Goal: Transaction & Acquisition: Book appointment/travel/reservation

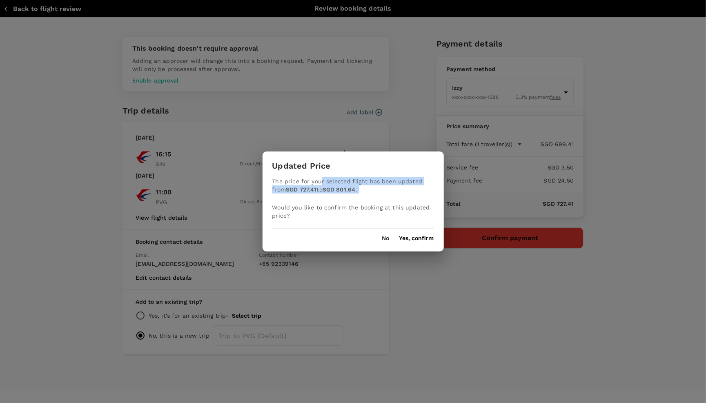
scroll to position [0, 0]
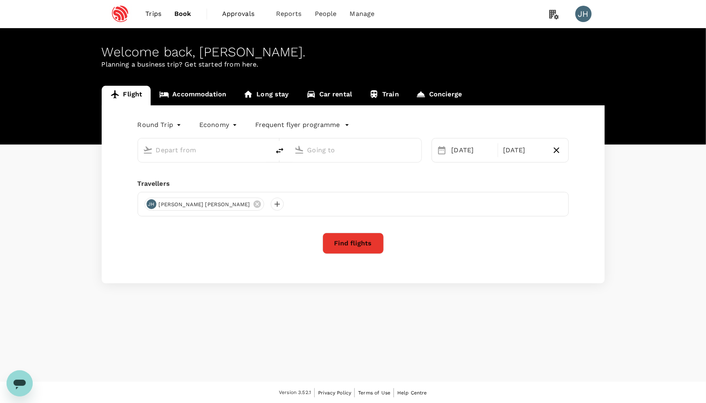
type input "Singapore Changi (SIN)"
type input "Shanghai, China (any)"
type input "Singapore Changi (SIN)"
type input "[GEOGRAPHIC_DATA], [GEOGRAPHIC_DATA] (any)"
type input "Singapore Changi (SIN)"
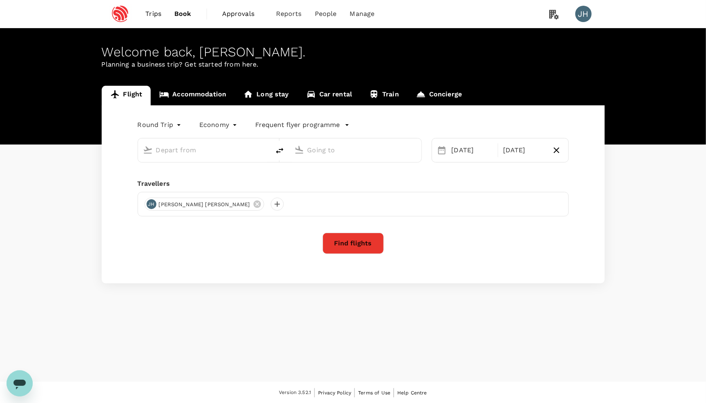
type input "[GEOGRAPHIC_DATA], [GEOGRAPHIC_DATA] (any)"
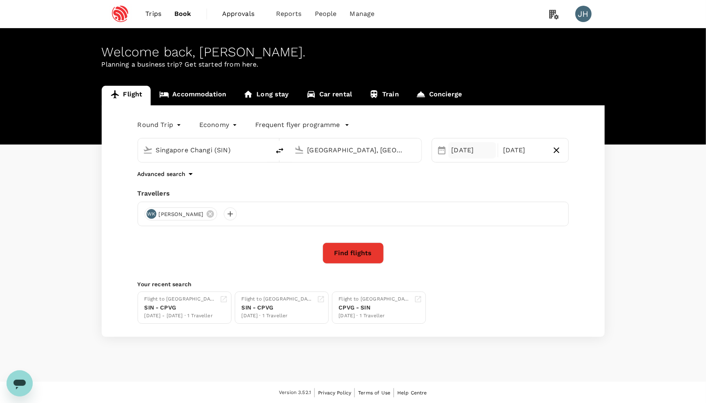
click at [481, 154] on div "[DATE]" at bounding box center [472, 150] width 48 height 16
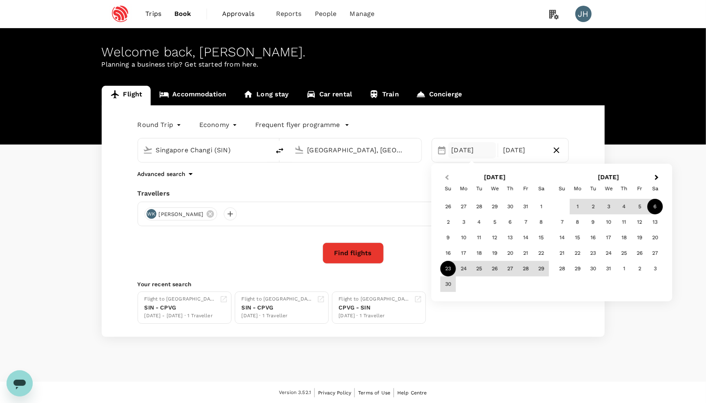
click at [445, 180] on button "Previous Month" at bounding box center [445, 177] width 13 height 13
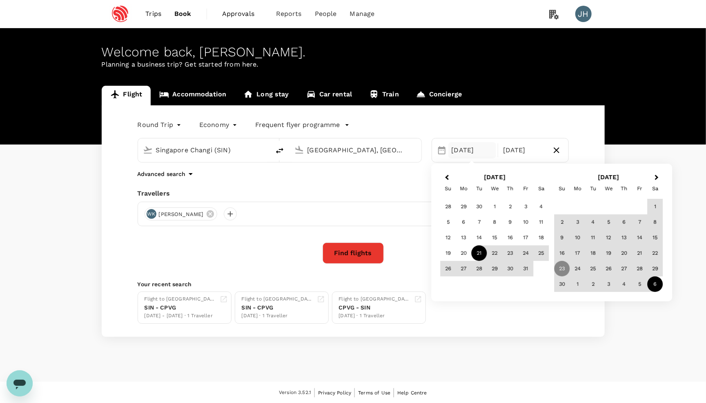
click at [477, 249] on div "21" at bounding box center [479, 253] width 16 height 16
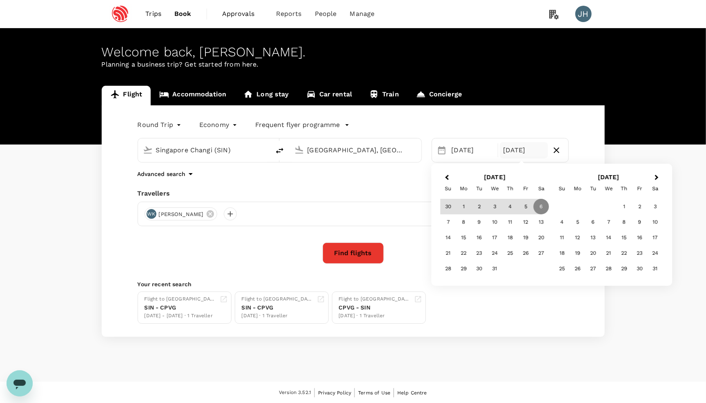
click at [557, 152] on icon "button" at bounding box center [556, 150] width 10 height 10
type input "oneway"
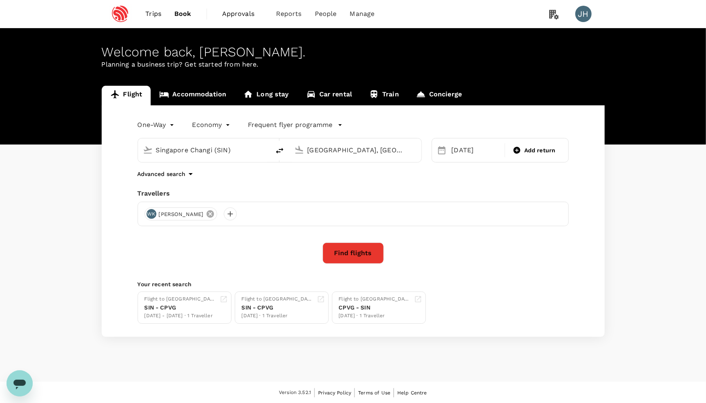
click at [206, 217] on icon at bounding box center [209, 213] width 7 height 7
click at [148, 213] on div at bounding box center [150, 213] width 13 height 13
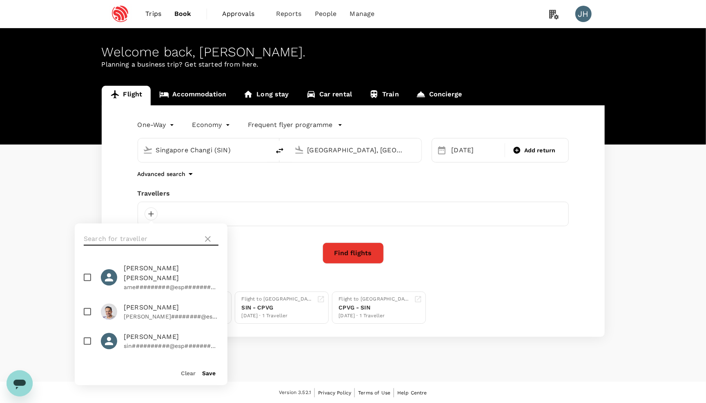
click at [164, 234] on input "text" at bounding box center [142, 239] width 116 height 13
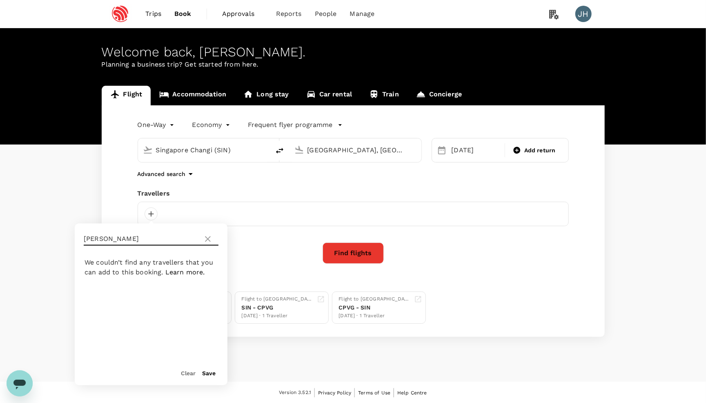
type input "[PERSON_NAME]"
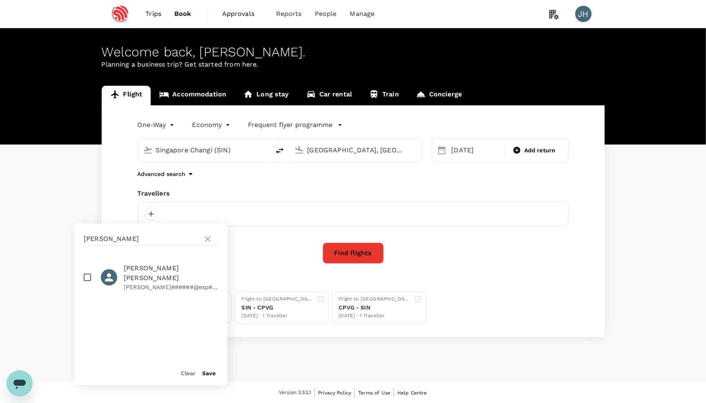
click at [144, 265] on span "[PERSON_NAME] [PERSON_NAME]" at bounding box center [171, 274] width 95 height 20
checkbox input "true"
click at [208, 377] on div "Save" at bounding box center [205, 370] width 20 height 16
click at [205, 376] on button "Save" at bounding box center [208, 373] width 13 height 7
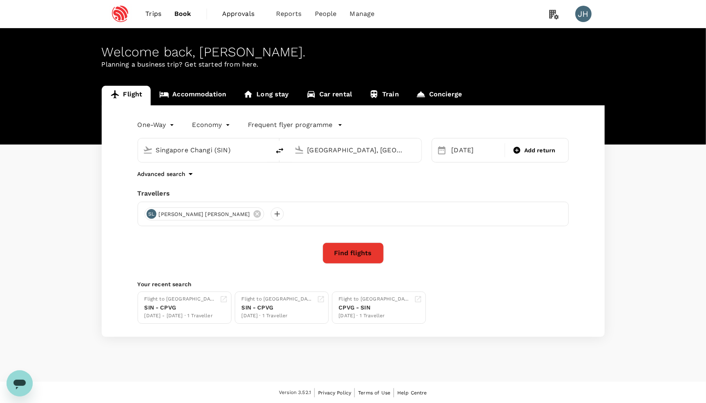
click at [362, 251] on button "Find flights" at bounding box center [352, 252] width 61 height 21
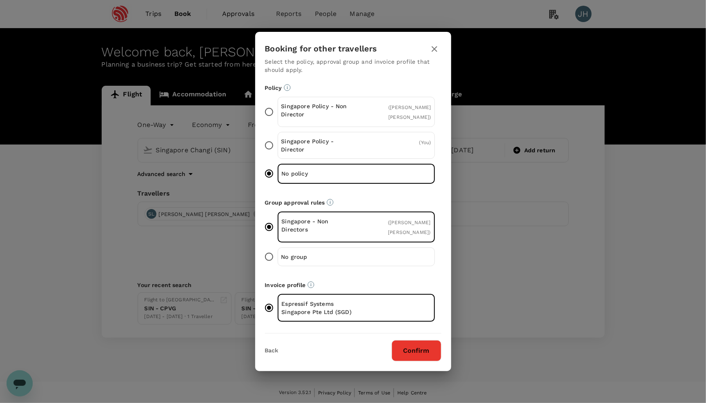
click at [419, 342] on button "Confirm" at bounding box center [416, 350] width 50 height 21
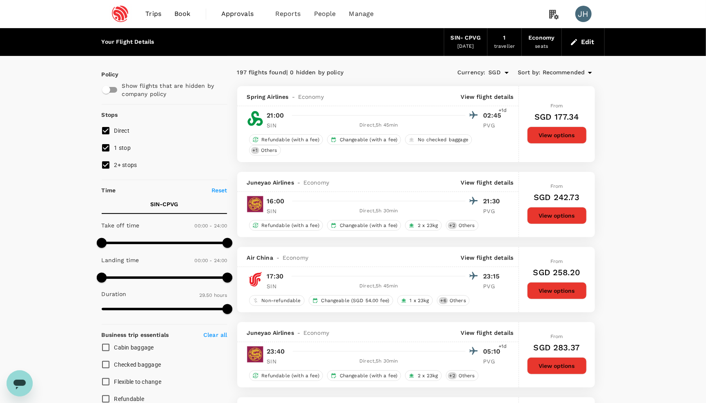
type input "1790"
click at [107, 172] on input "2+ stops" at bounding box center [105, 164] width 17 height 17
checkbox input "false"
click at [107, 151] on input "1 stop" at bounding box center [105, 147] width 17 height 17
checkbox input "false"
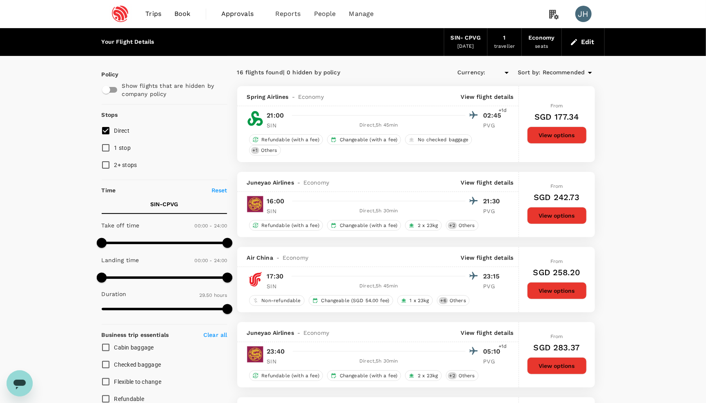
type input "SGD"
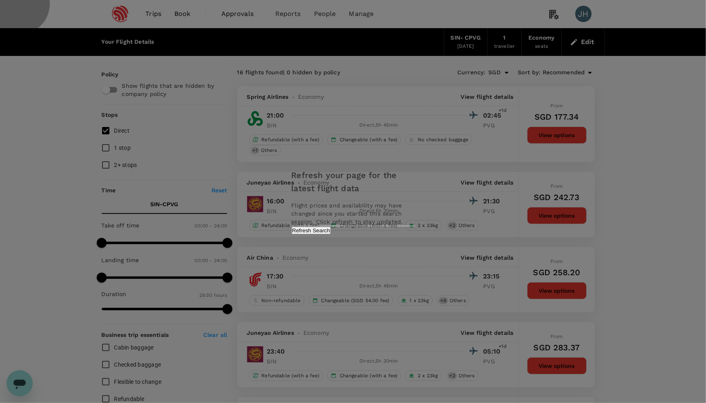
click at [331, 234] on button "Refresh Search" at bounding box center [311, 230] width 40 height 8
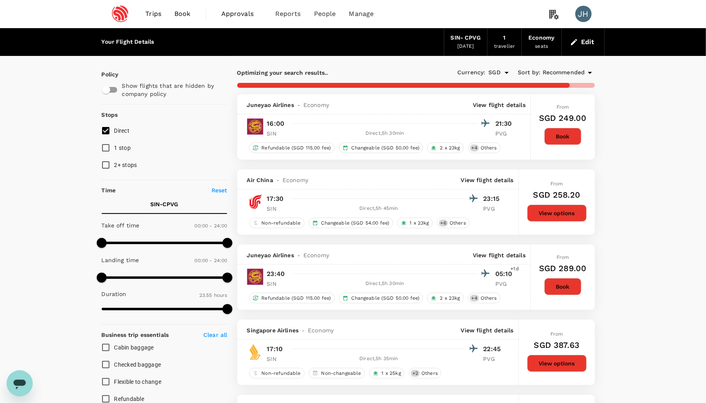
click at [559, 66] on div "Currency : SGD Sort by : Recommended" at bounding box center [505, 73] width 179 height 14
click at [563, 69] on span "Recommended" at bounding box center [563, 72] width 42 height 9
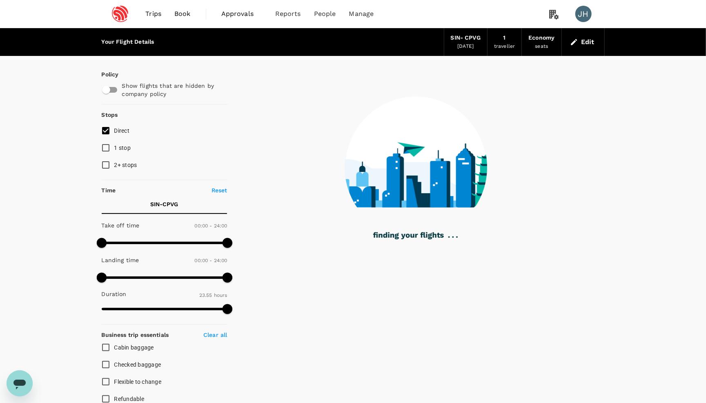
type input "1790"
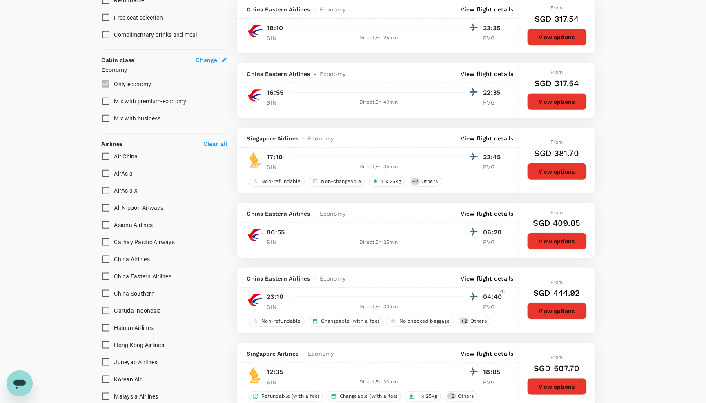
scroll to position [400, 0]
